Goal: Navigation & Orientation: Find specific page/section

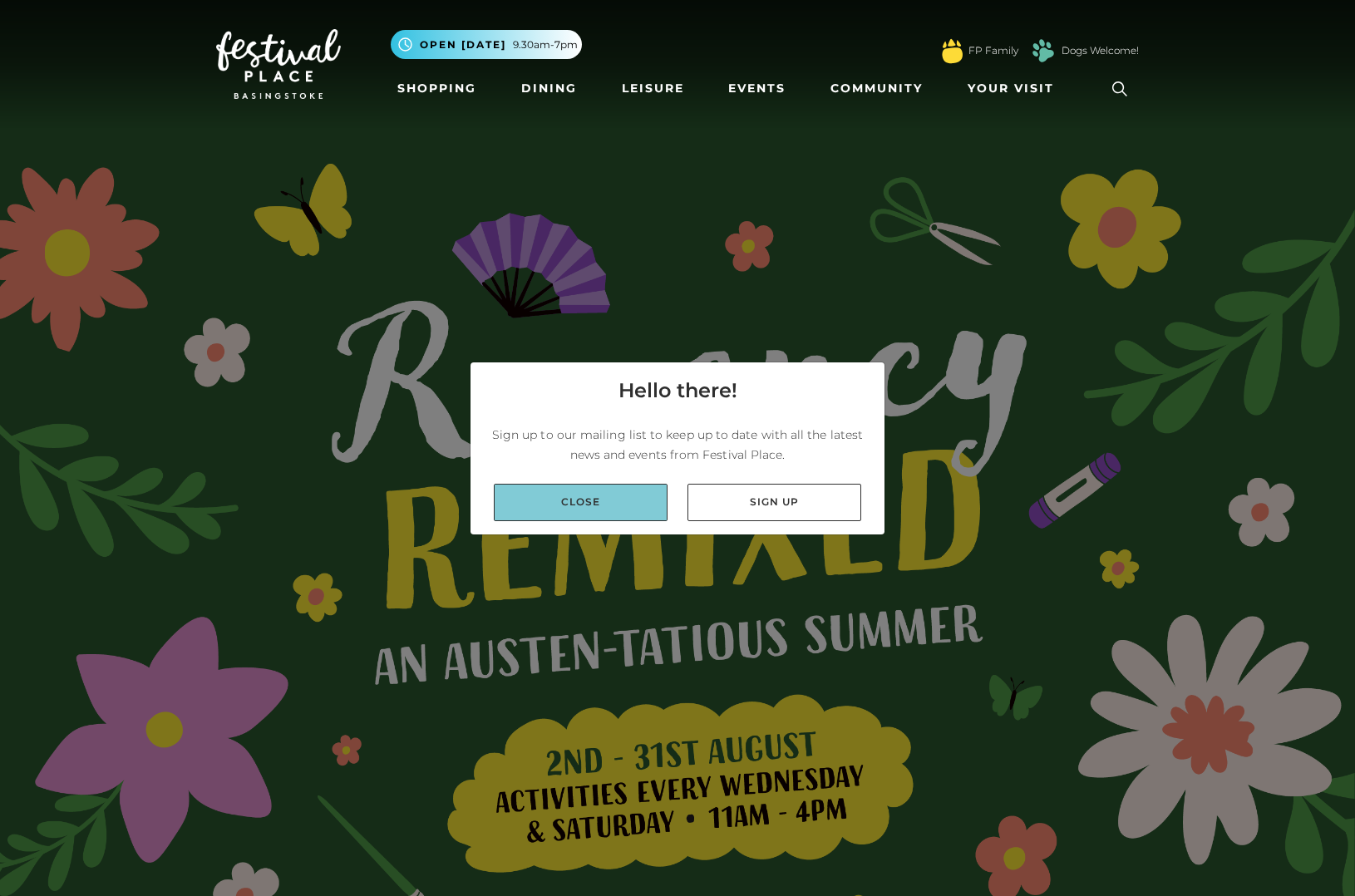
click at [622, 497] on link "Close" at bounding box center [581, 502] width 174 height 37
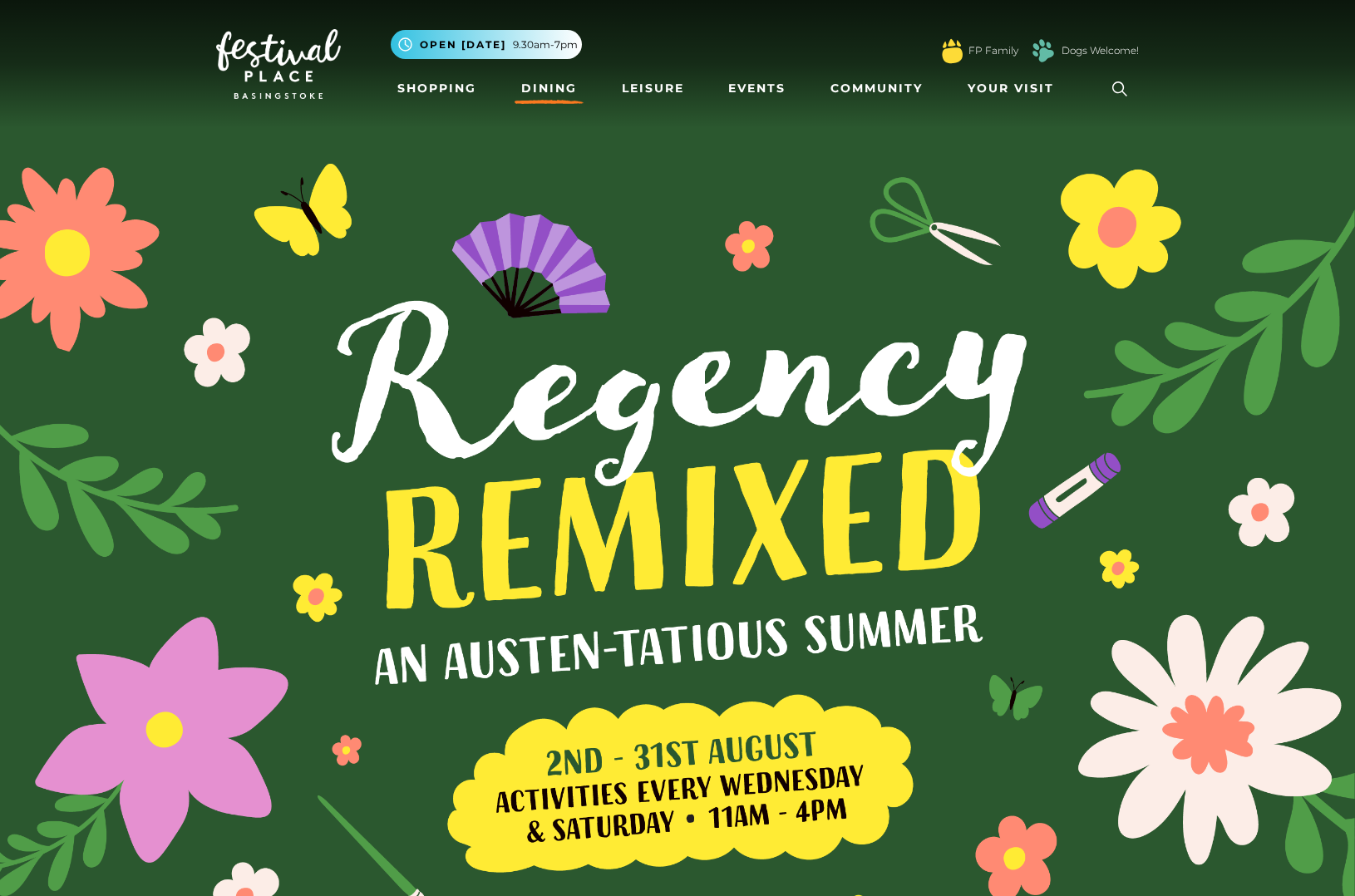
click at [542, 87] on link "Dining" at bounding box center [549, 89] width 69 height 31
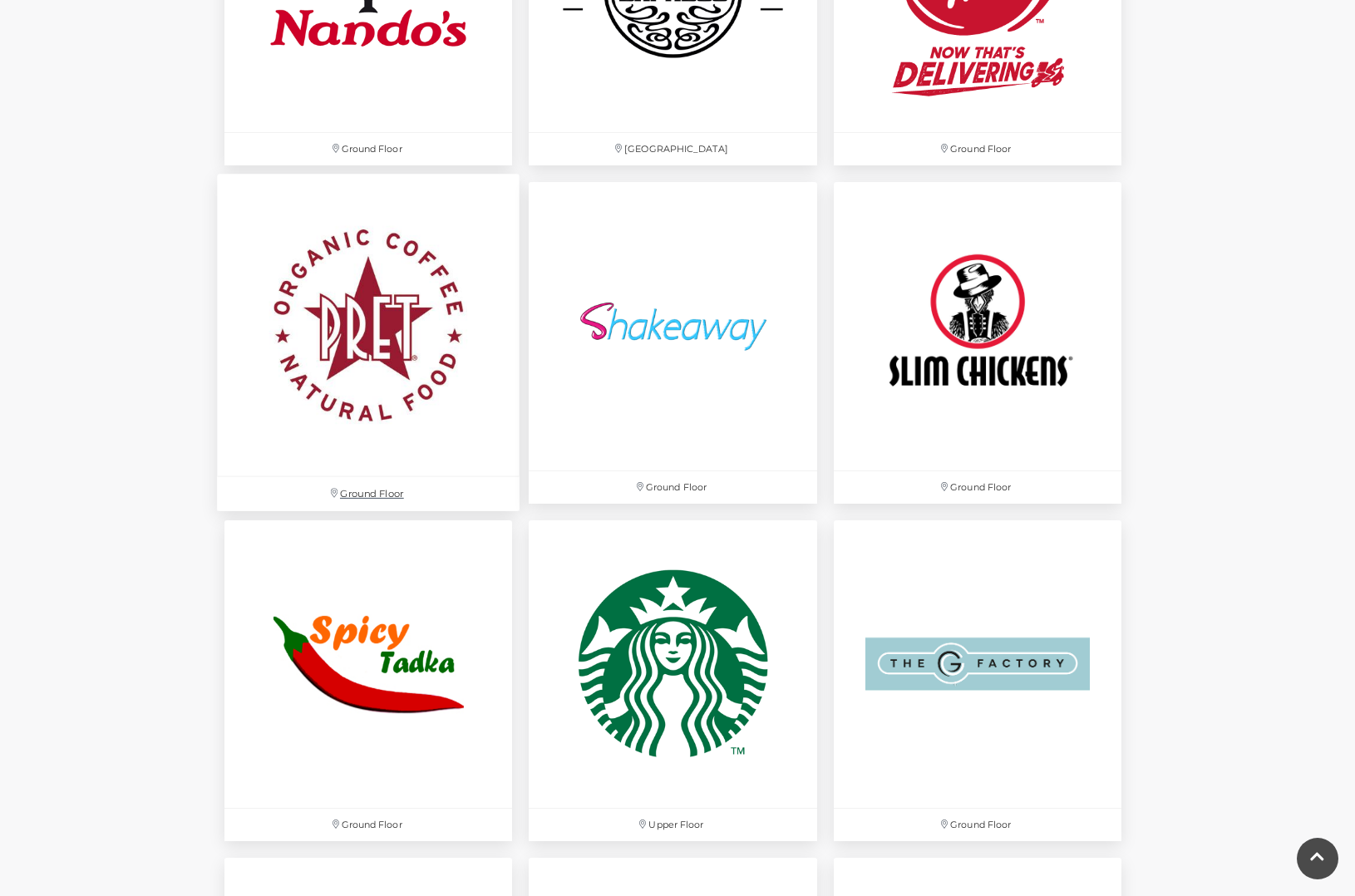
scroll to position [4634, 0]
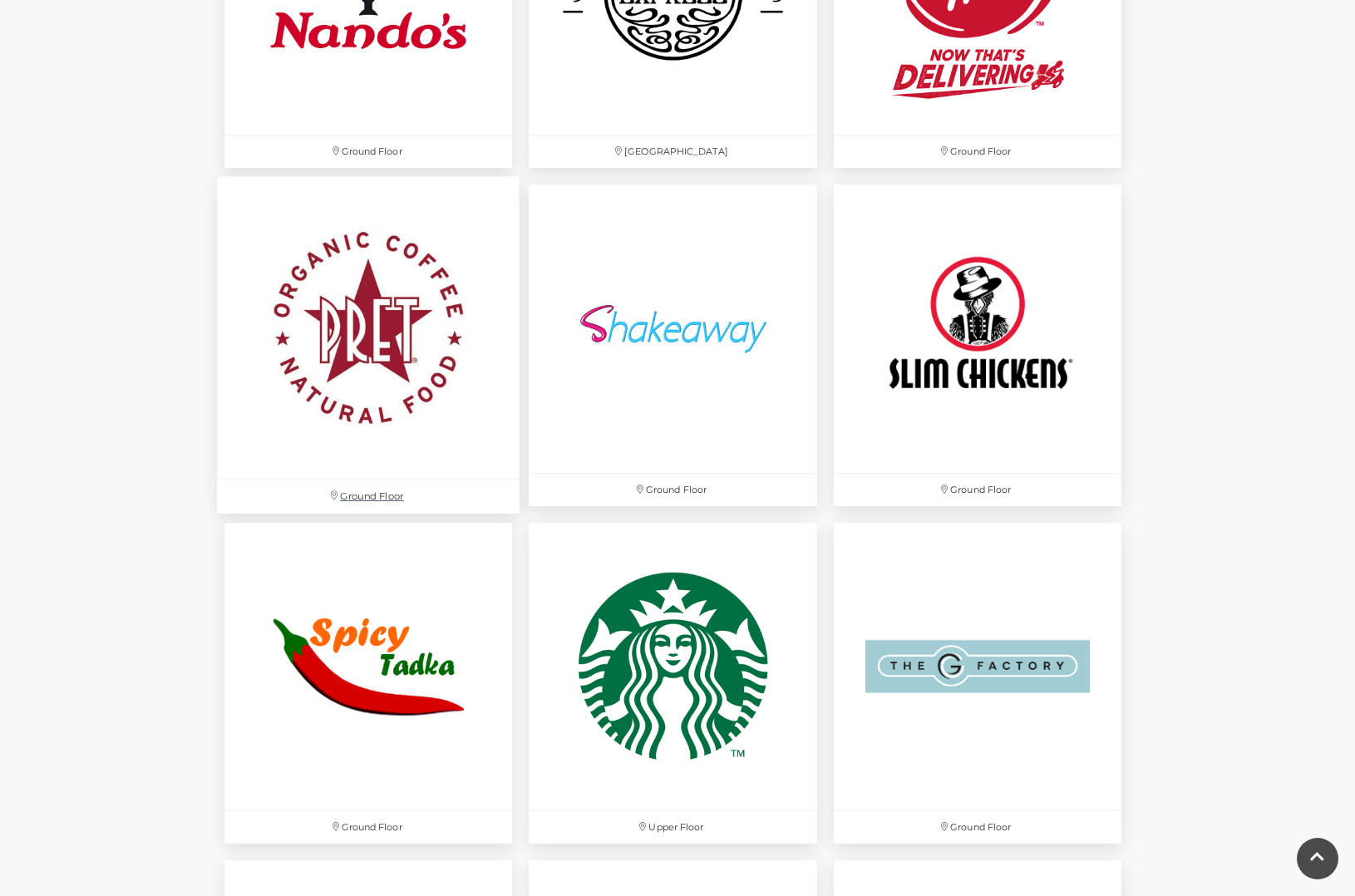
click at [417, 262] on img at bounding box center [368, 328] width 303 height 303
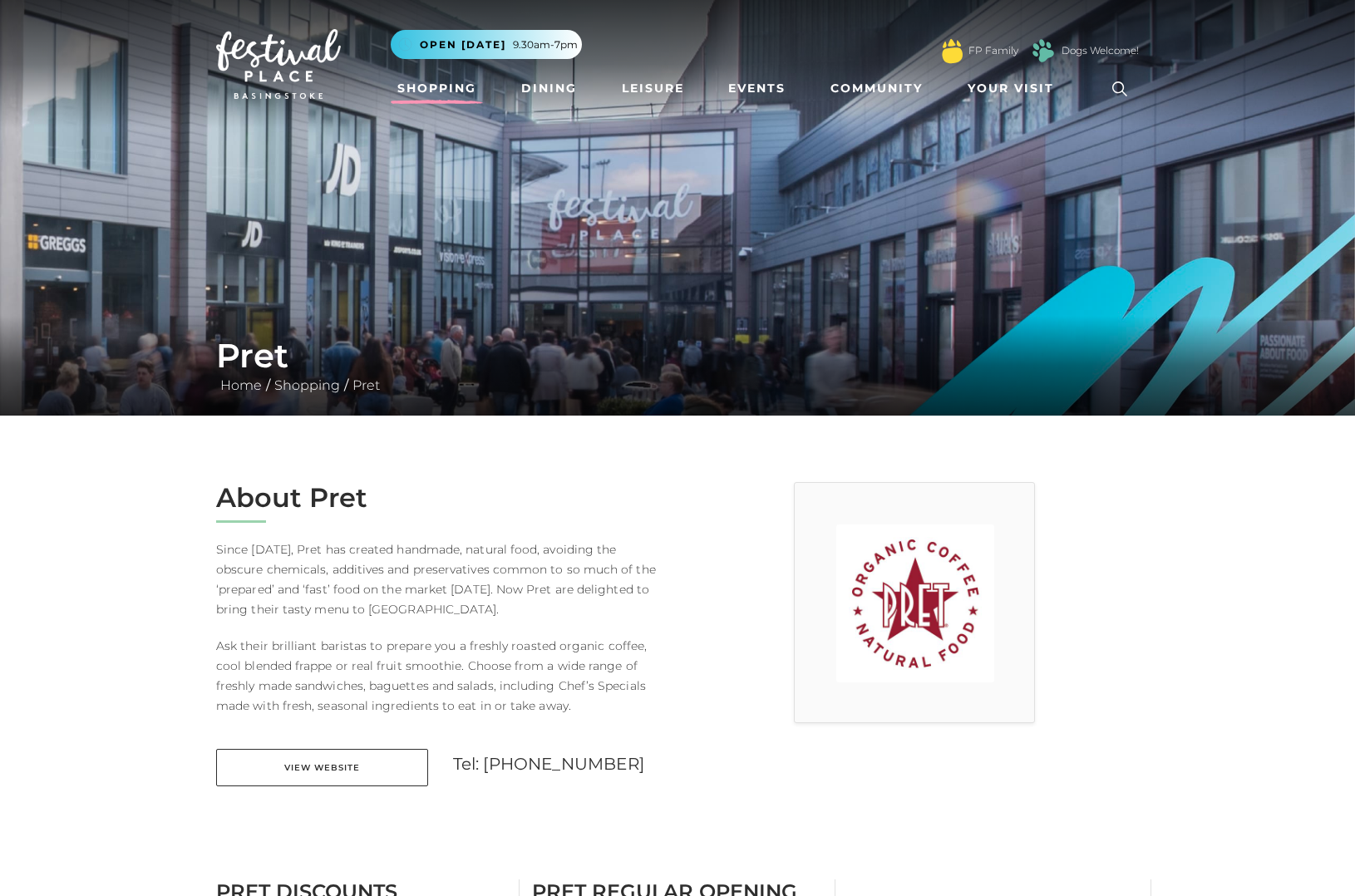
click at [455, 93] on link "Shopping" at bounding box center [436, 89] width 92 height 31
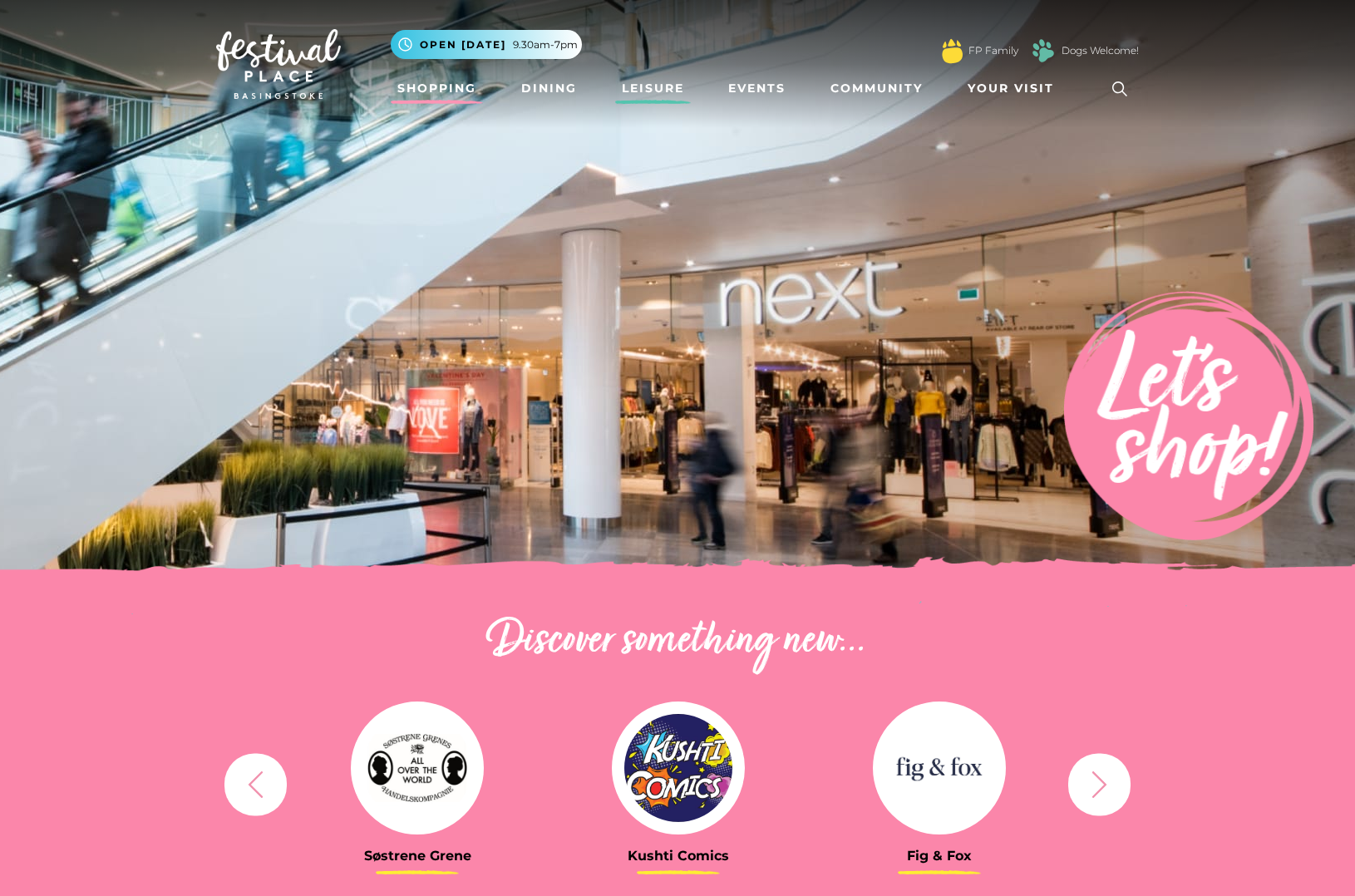
click at [642, 83] on link "Leisure" at bounding box center [653, 89] width 76 height 31
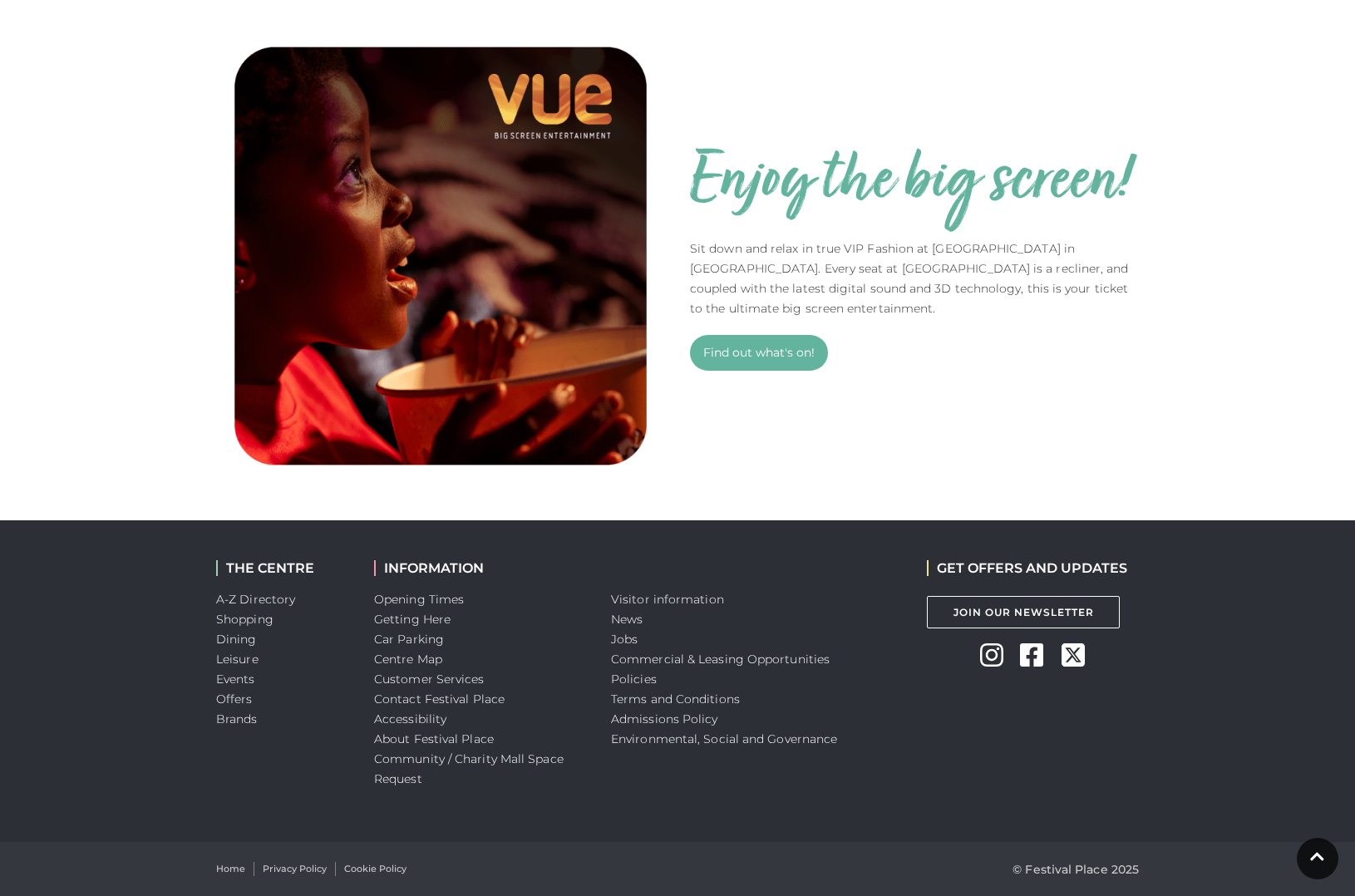
scroll to position [1079, 0]
